Goal: Task Accomplishment & Management: Manage account settings

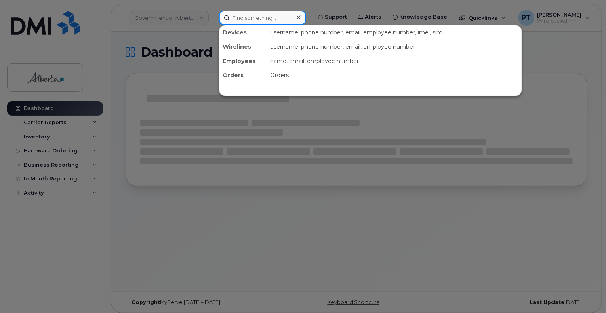
click at [263, 19] on input at bounding box center [262, 18] width 87 height 14
paste input "5873857130"
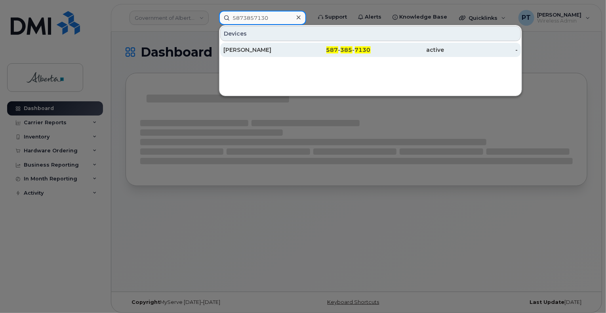
type input "5873857130"
click at [247, 49] on div "[PERSON_NAME]" at bounding box center [260, 50] width 74 height 8
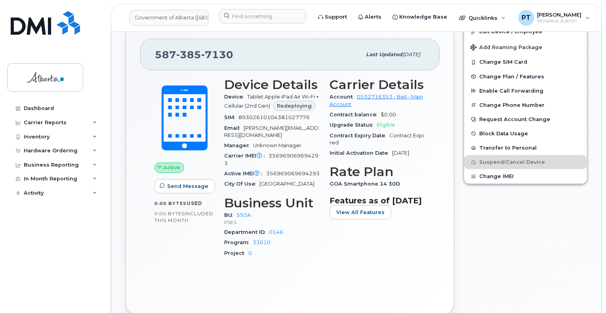
scroll to position [436, 0]
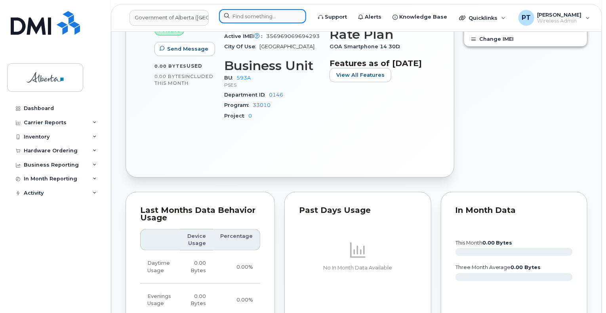
click at [250, 15] on input at bounding box center [262, 16] width 87 height 14
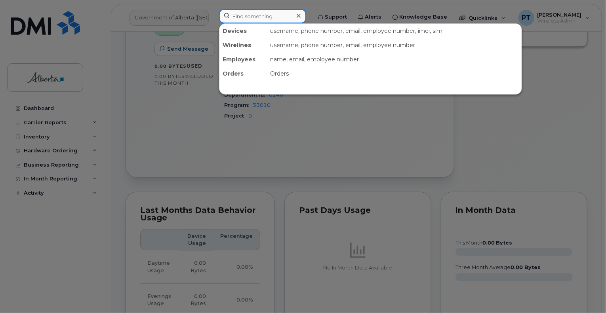
paste input "5875451460"
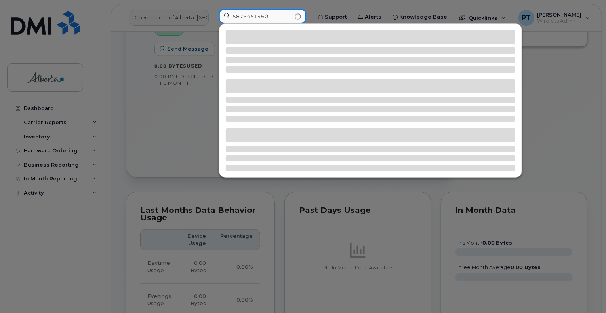
type input "5875451460"
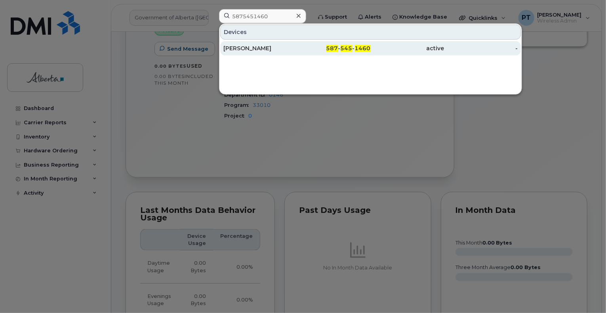
click at [257, 47] on div "Crystal Driscoll" at bounding box center [260, 48] width 74 height 8
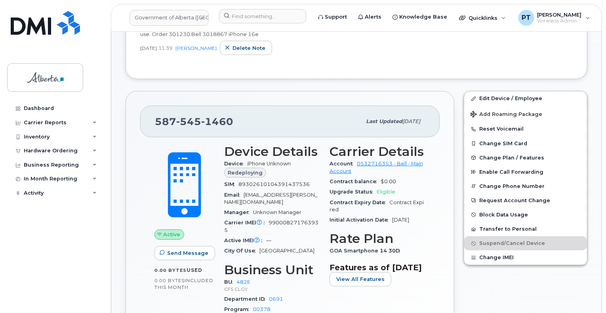
scroll to position [277, 0]
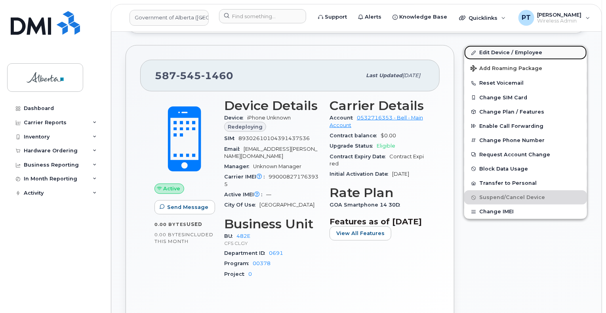
click at [489, 54] on link "Edit Device / Employee" at bounding box center [525, 53] width 123 height 14
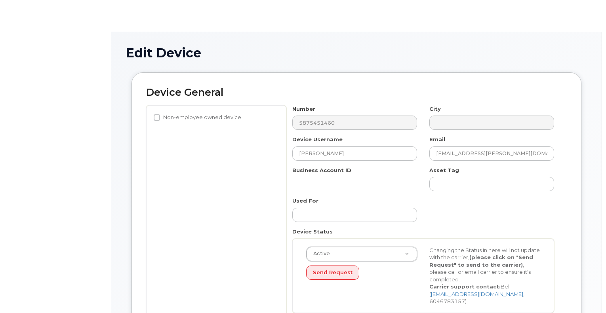
select select "4124490"
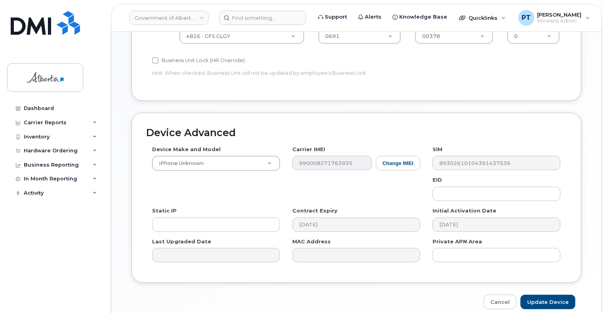
scroll to position [396, 0]
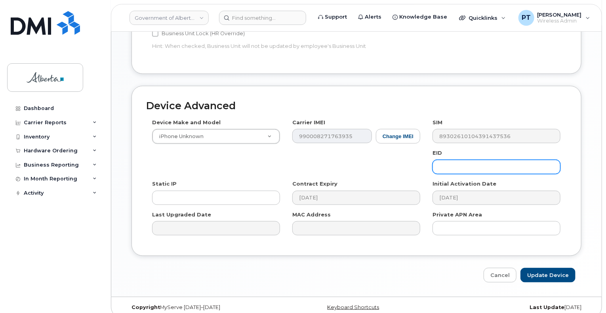
click at [442, 160] on input "text" at bounding box center [497, 167] width 128 height 14
paste input "89043052010008887025010318811443"
type input "89043052010008887025010318811443"
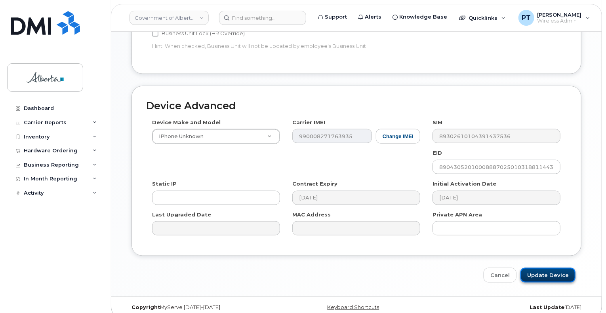
click at [548, 268] on input "Update Device" at bounding box center [548, 275] width 55 height 15
type input "Saving..."
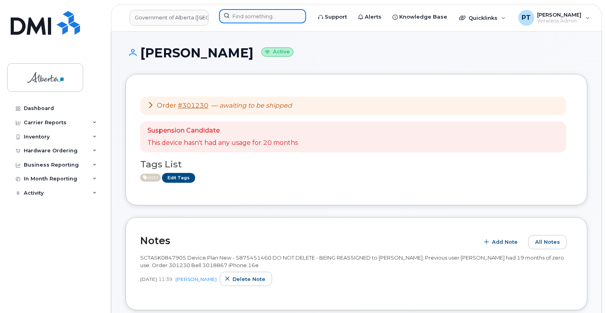
click at [244, 12] on input at bounding box center [262, 16] width 87 height 14
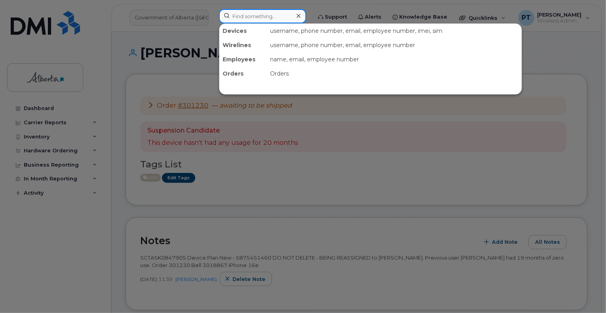
paste input "5873857130"
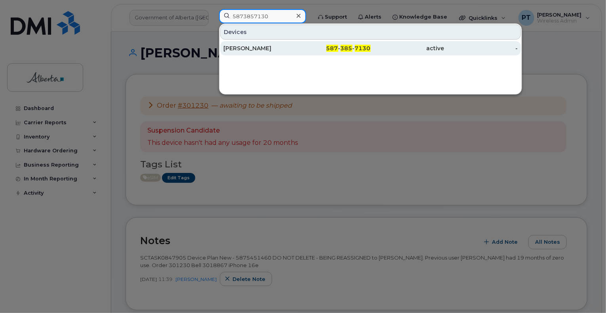
type input "5873857130"
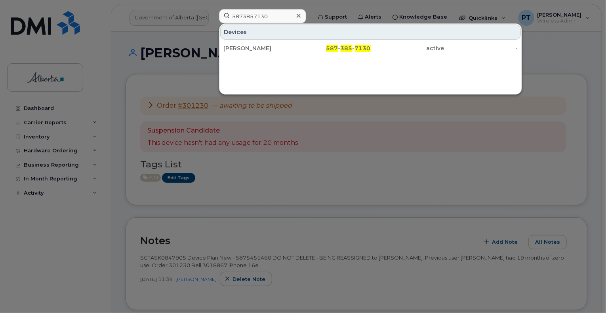
drag, startPoint x: 245, startPoint y: 47, endPoint x: 581, endPoint y: 137, distance: 347.5
click at [245, 47] on div "[PERSON_NAME]" at bounding box center [260, 48] width 74 height 8
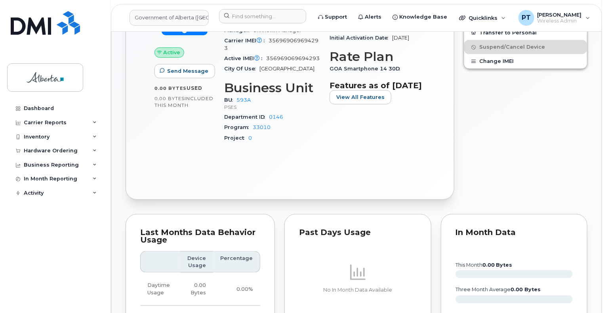
scroll to position [136, 0]
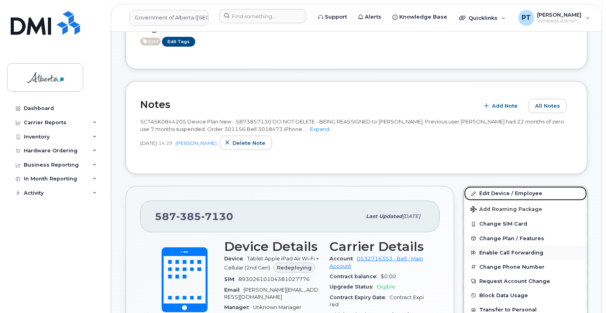
drag, startPoint x: 489, startPoint y: 193, endPoint x: 468, endPoint y: 250, distance: 60.1
click at [489, 193] on link "Edit Device / Employee" at bounding box center [525, 194] width 123 height 14
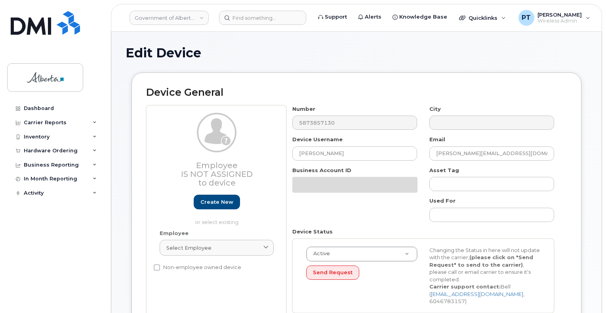
select select "4797682"
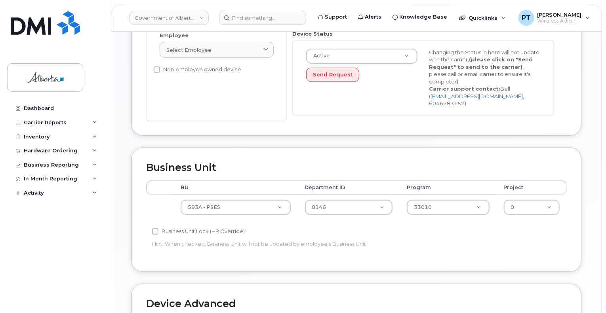
scroll to position [317, 0]
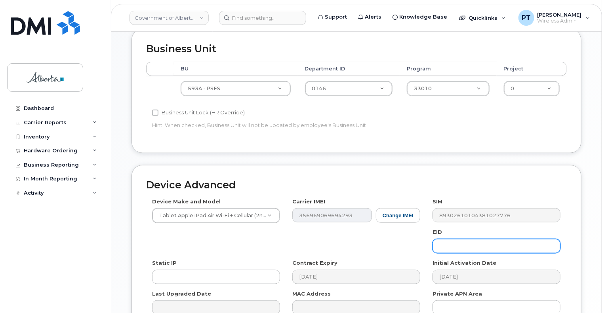
click at [470, 239] on input "text" at bounding box center [497, 246] width 128 height 14
paste input "89043052010008887025010319972436"
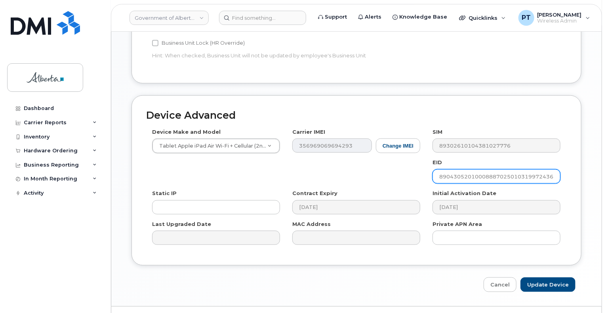
scroll to position [396, 0]
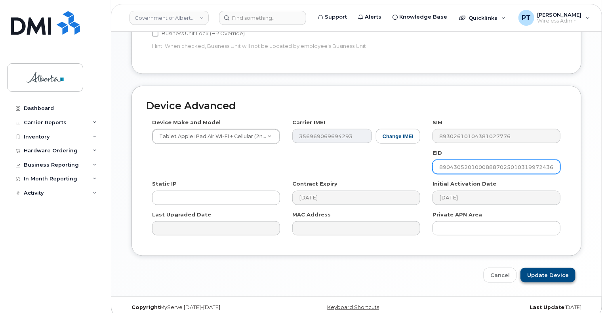
type input "89043052010008887025010319972436"
click at [553, 269] on input "Update Device" at bounding box center [548, 275] width 55 height 15
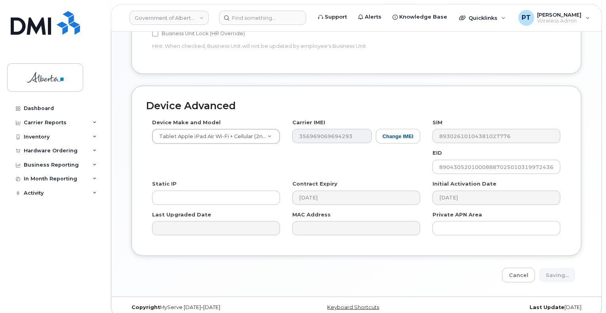
type input "Saving..."
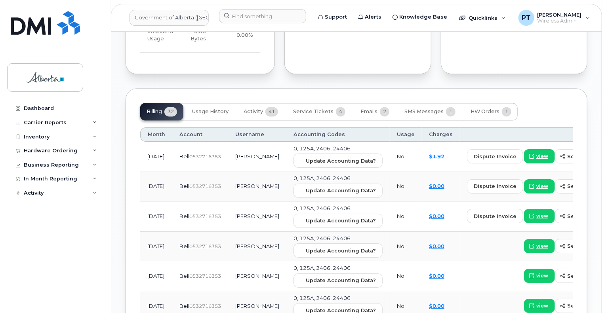
scroll to position [792, 0]
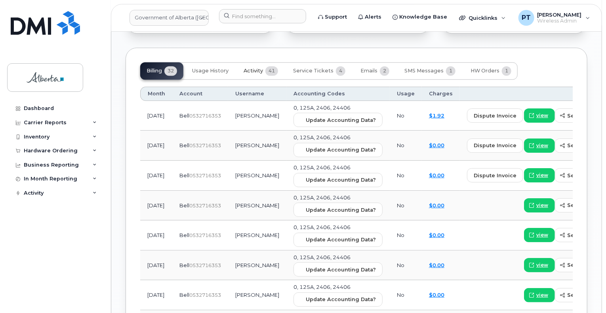
click at [247, 71] on span "Activity" at bounding box center [253, 71] width 19 height 6
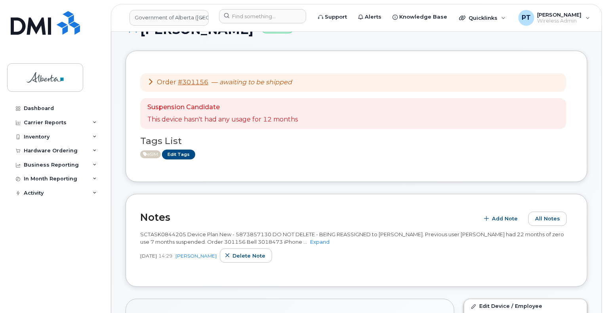
scroll to position [0, 0]
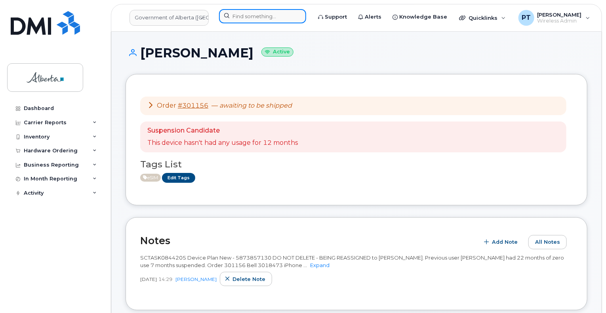
click at [269, 15] on input at bounding box center [262, 16] width 87 height 14
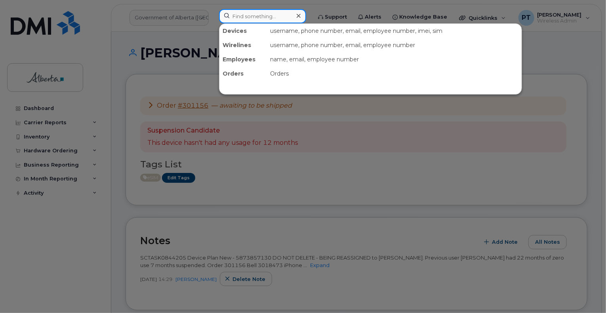
paste input "7808930541"
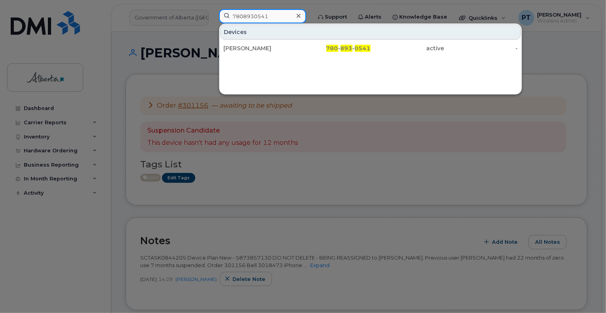
type input "7808930541"
drag, startPoint x: 238, startPoint y: 47, endPoint x: 22, endPoint y: 52, distance: 215.6
click at [238, 46] on div "[PERSON_NAME]" at bounding box center [260, 48] width 74 height 8
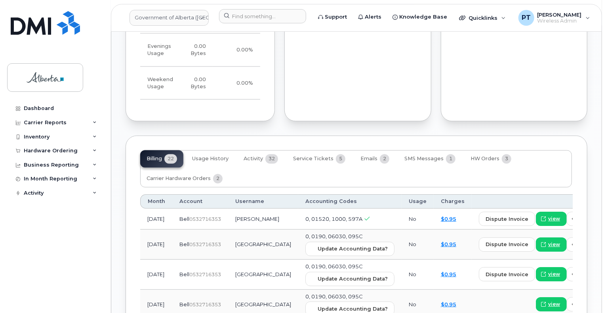
scroll to position [594, 0]
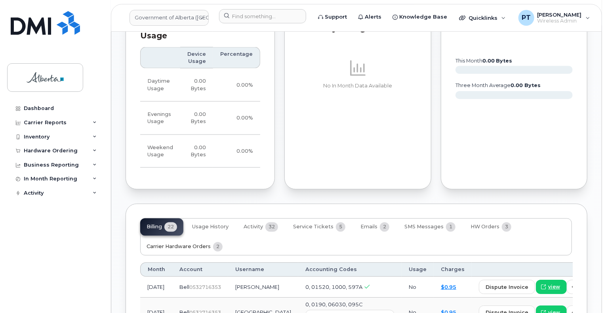
drag, startPoint x: 197, startPoint y: 239, endPoint x: 204, endPoint y: 242, distance: 8.2
click at [197, 244] on span "Carrier Hardware Orders" at bounding box center [179, 247] width 64 height 6
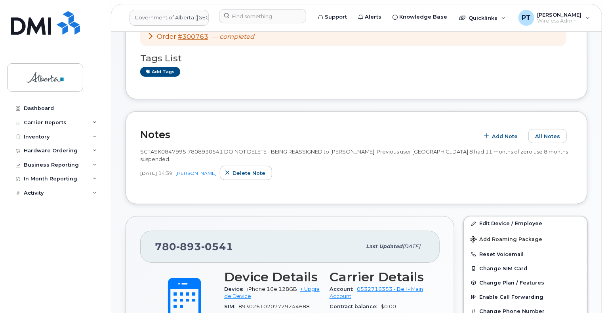
scroll to position [42, 0]
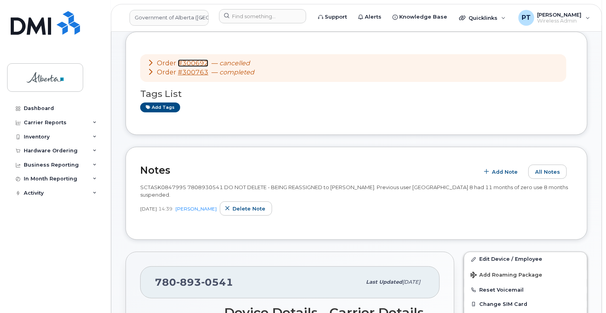
click at [188, 63] on link "#300692" at bounding box center [193, 63] width 31 height 8
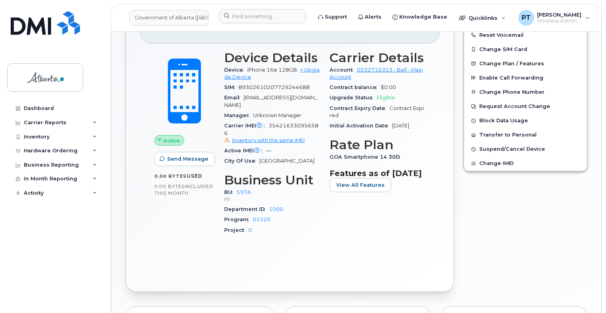
scroll to position [317, 0]
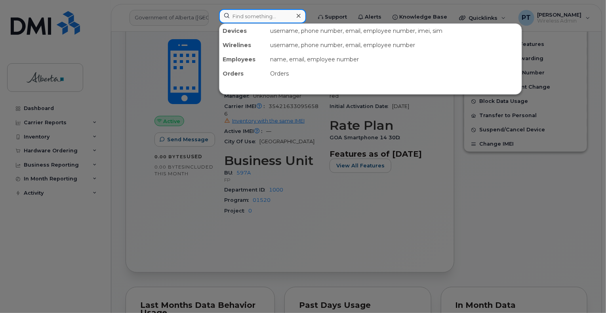
click at [263, 16] on input at bounding box center [262, 16] width 87 height 14
paste input "4034621920"
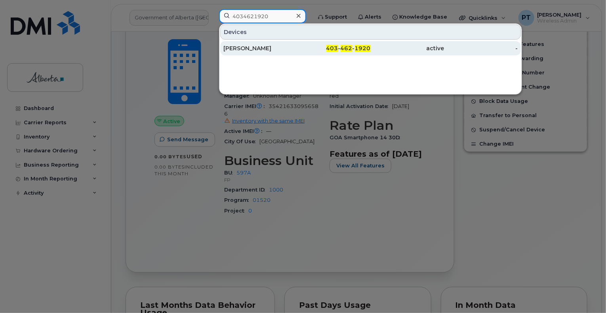
type input "4034621920"
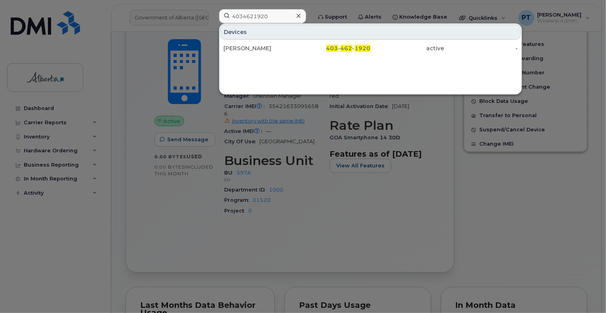
drag, startPoint x: 241, startPoint y: 48, endPoint x: 52, endPoint y: 91, distance: 193.9
click at [240, 48] on div "Clement Alari" at bounding box center [260, 48] width 74 height 8
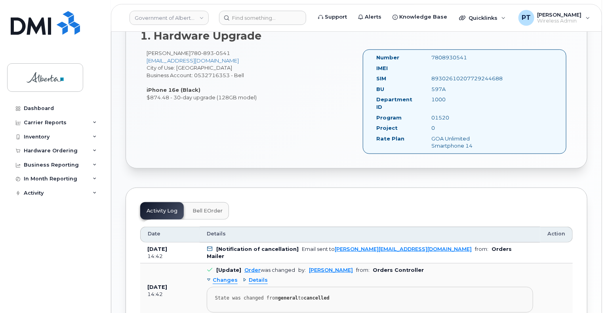
scroll to position [277, 0]
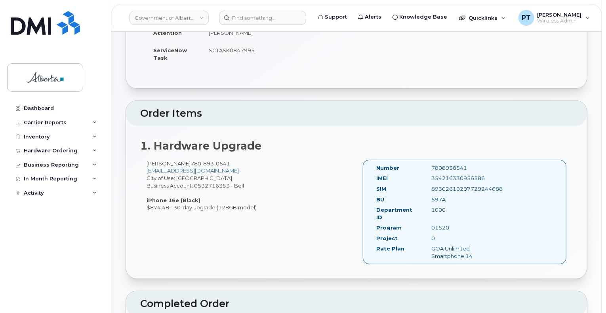
scroll to position [198, 0]
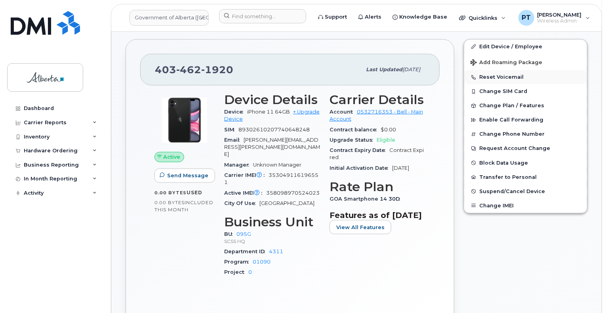
scroll to position [238, 0]
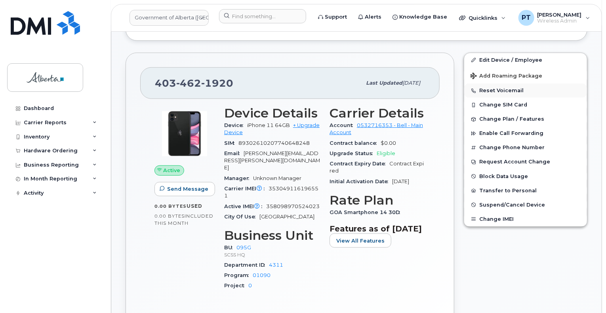
click at [501, 90] on button "Reset Voicemail" at bounding box center [525, 91] width 123 height 14
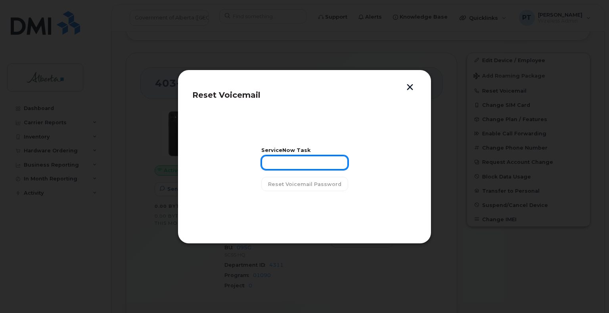
click at [301, 163] on input "text" at bounding box center [304, 163] width 87 height 14
paste input "SCTASK0843569"
type input "SCTASK0843569"
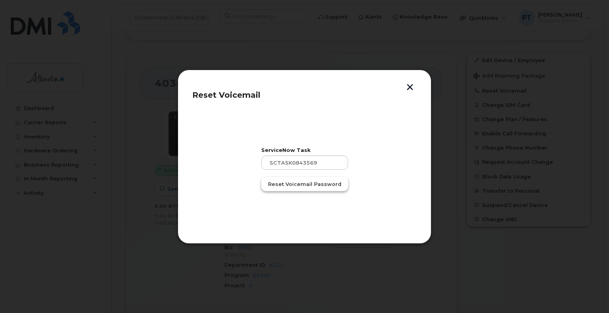
click at [295, 187] on span "Reset Voicemail Password" at bounding box center [304, 185] width 73 height 8
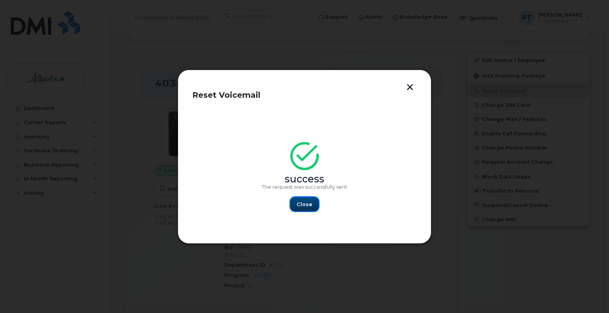
drag, startPoint x: 306, startPoint y: 205, endPoint x: 287, endPoint y: 203, distance: 19.1
click at [306, 205] on span "Close" at bounding box center [304, 205] width 16 height 8
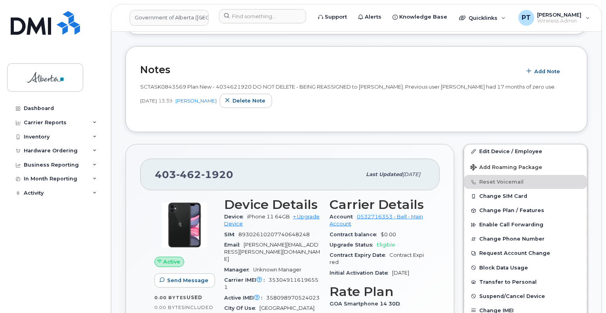
scroll to position [119, 0]
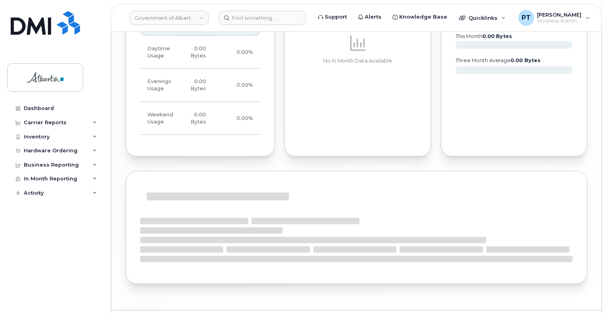
scroll to position [616, 0]
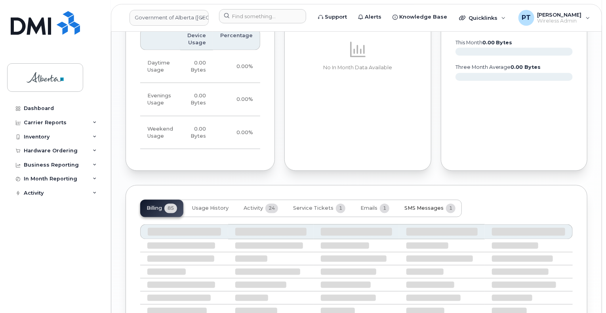
click at [409, 206] on span "SMS Messages" at bounding box center [424, 209] width 39 height 6
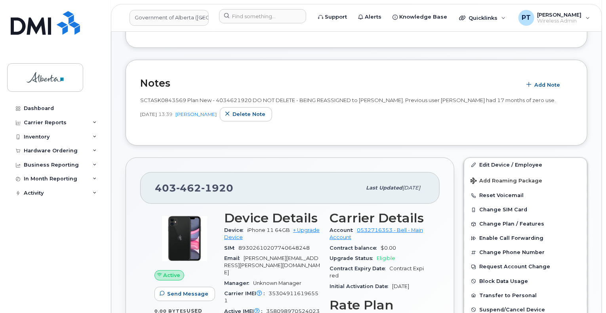
scroll to position [238, 0]
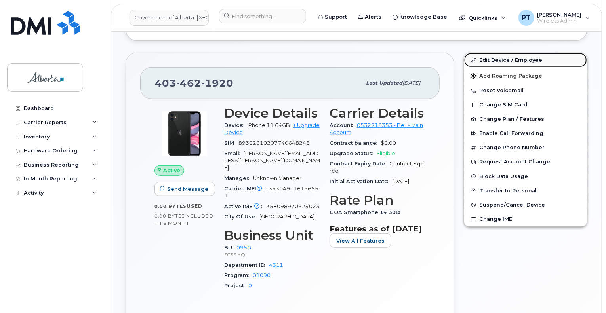
click at [489, 59] on link "Edit Device / Employee" at bounding box center [525, 60] width 123 height 14
click at [495, 58] on link "Edit Device / Employee" at bounding box center [525, 60] width 123 height 14
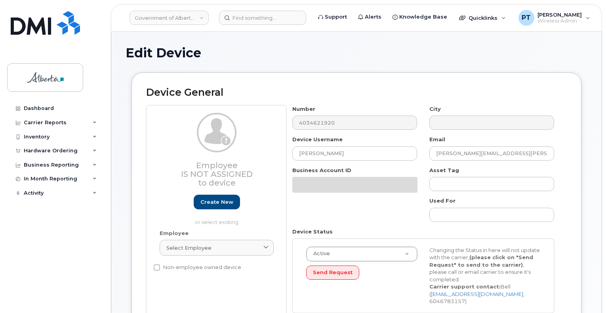
select select "4120333"
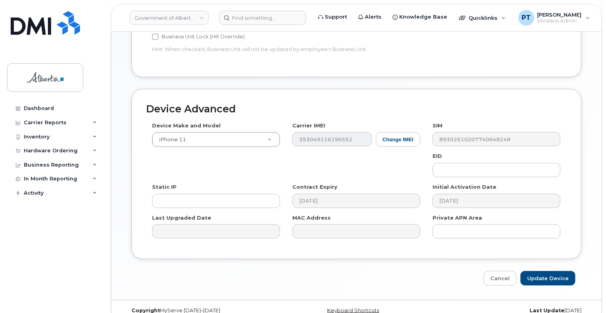
scroll to position [396, 0]
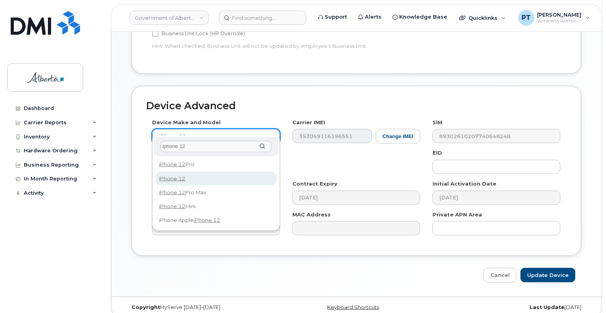
type input "iphone 12"
select select "2435"
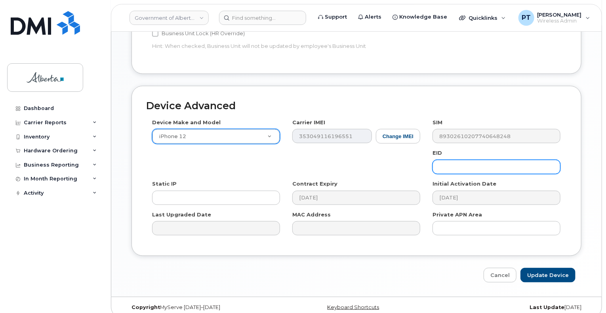
click at [450, 163] on input "text" at bounding box center [497, 167] width 128 height 14
paste input "89049032006008882600112820374830"
type input "89049032006008882600112820374830"
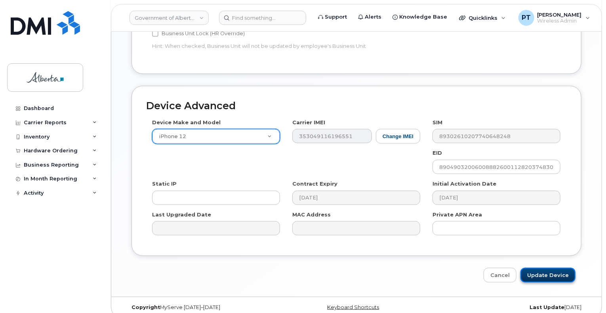
click at [549, 268] on input "Update Device" at bounding box center [548, 275] width 55 height 15
type input "Saving..."
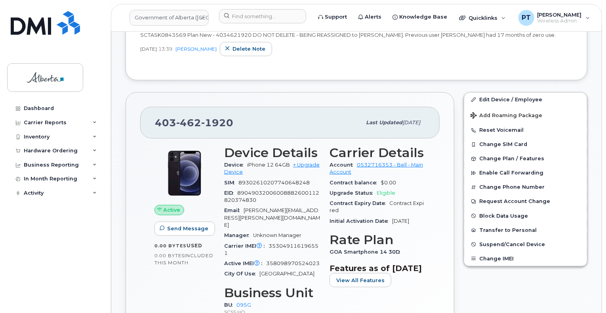
scroll to position [238, 0]
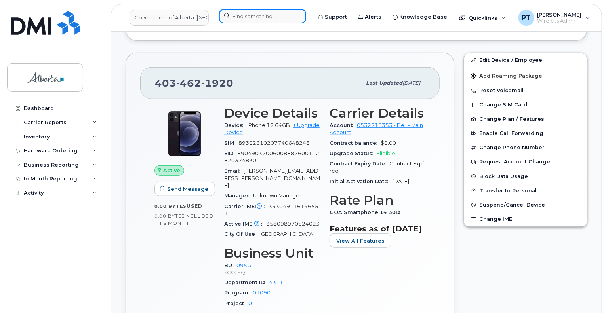
click at [248, 17] on input at bounding box center [262, 16] width 87 height 14
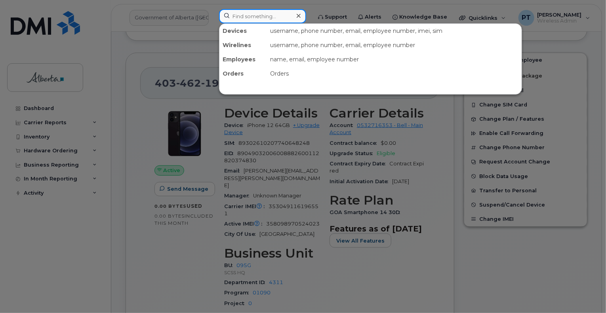
paste input "4033588479"
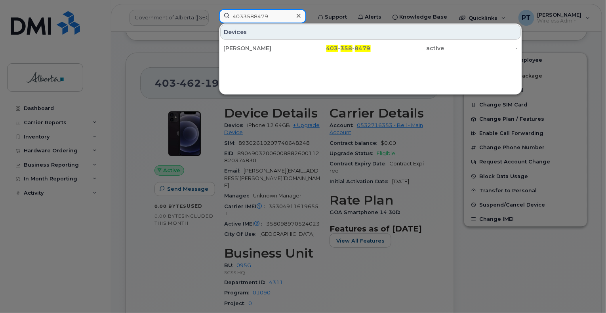
type input "4033588479"
drag, startPoint x: 242, startPoint y: 48, endPoint x: 90, endPoint y: 71, distance: 153.9
click at [242, 48] on div "Kanwal Khan" at bounding box center [260, 48] width 74 height 8
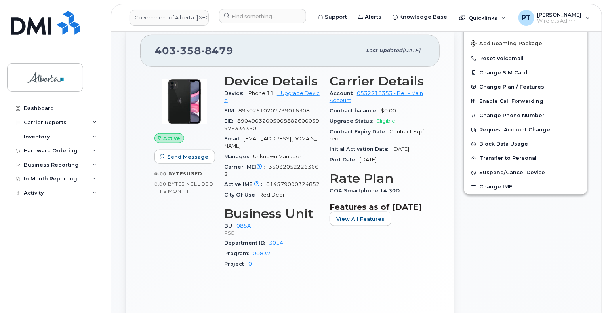
scroll to position [317, 0]
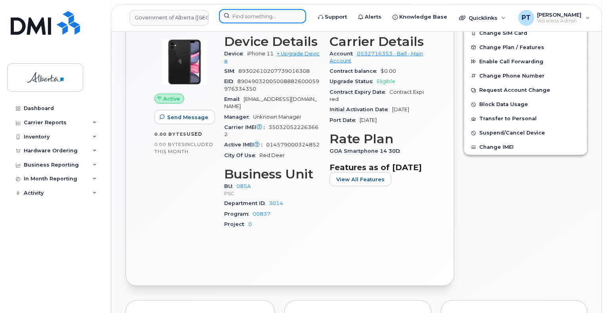
click at [248, 15] on input at bounding box center [262, 16] width 87 height 14
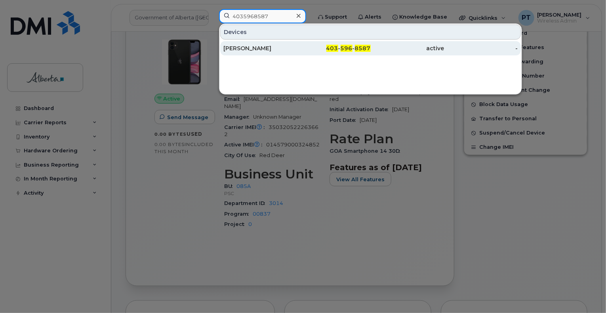
type input "4035968587"
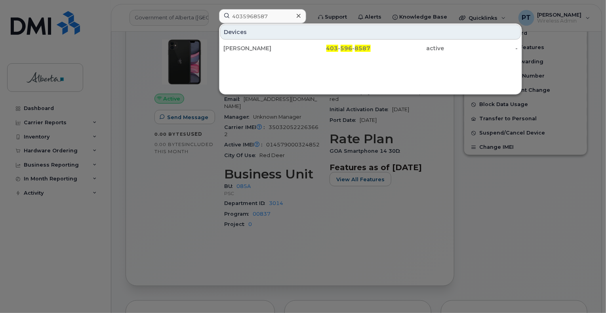
drag, startPoint x: 254, startPoint y: 50, endPoint x: 60, endPoint y: 90, distance: 197.7
click at [254, 50] on div "[PERSON_NAME]" at bounding box center [260, 48] width 74 height 8
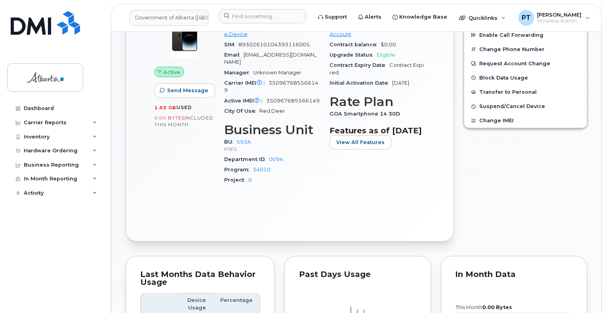
scroll to position [396, 0]
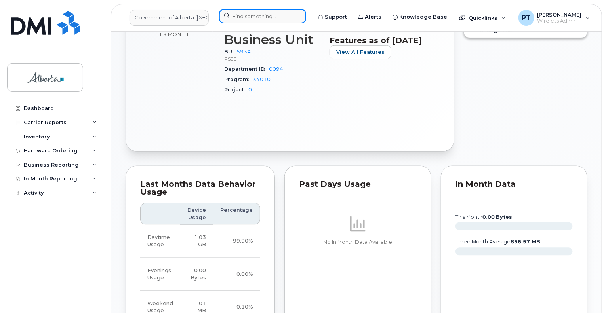
drag, startPoint x: 262, startPoint y: 22, endPoint x: 264, endPoint y: 17, distance: 5.8
click at [262, 20] on input at bounding box center [262, 16] width 87 height 14
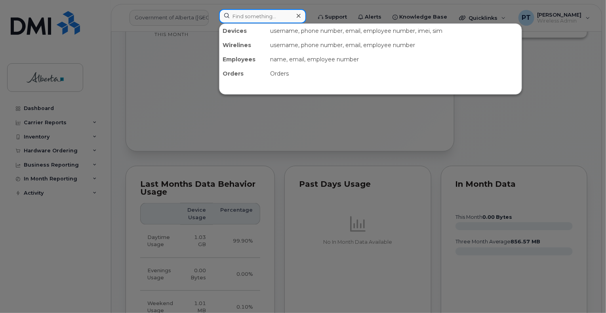
paste input "5877858575"
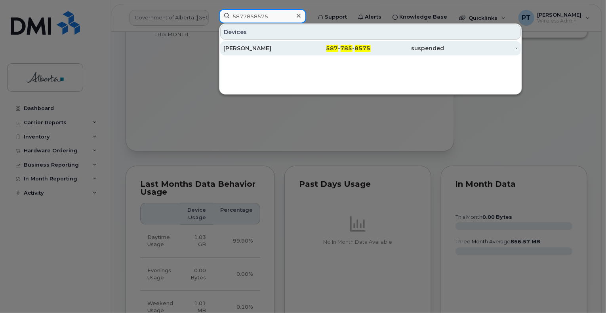
type input "5877858575"
click at [239, 52] on div "[PERSON_NAME]" at bounding box center [260, 48] width 74 height 8
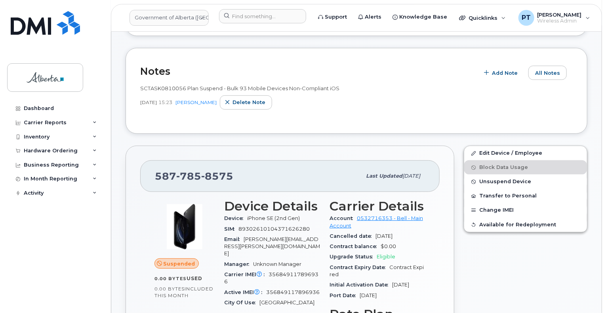
scroll to position [119, 0]
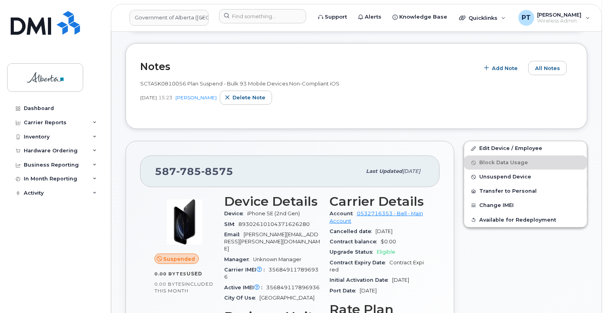
click at [166, 85] on span "SCTASK0810056 Plan Suspend - Bulk 93 Mobile Devices Non-Compliant iOS" at bounding box center [239, 83] width 199 height 6
copy span "SCTASK0810056"
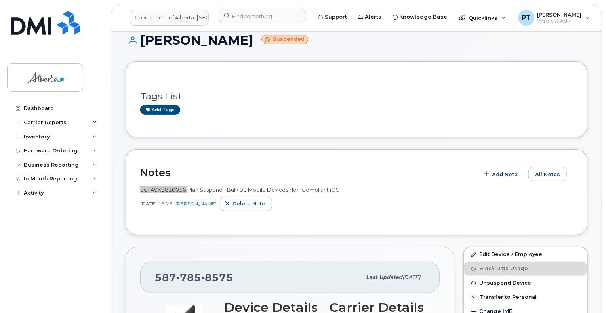
scroll to position [0, 0]
